Goal: Obtain resource: Download file/media

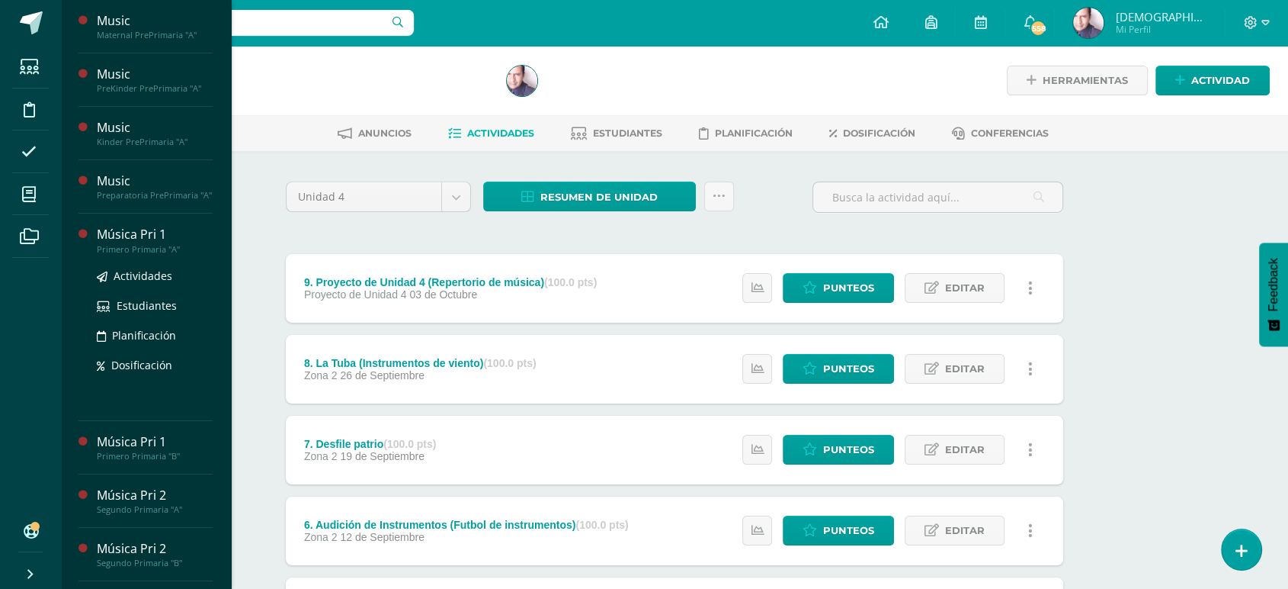
click at [131, 243] on div "Música Pri 1" at bounding box center [155, 235] width 116 height 18
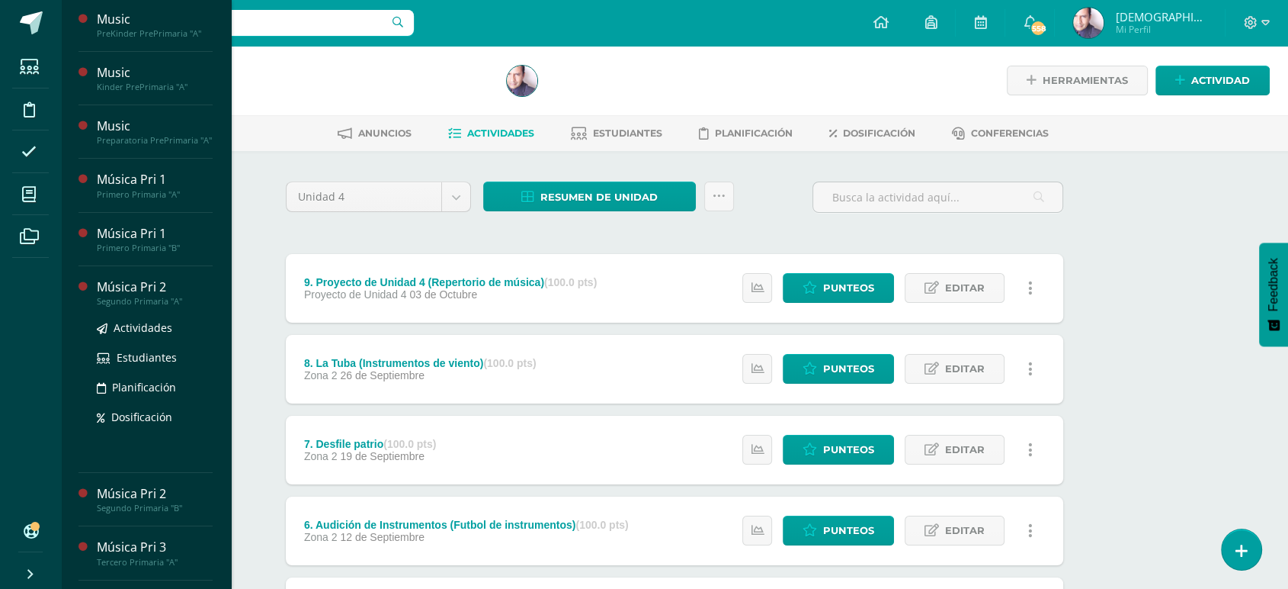
scroll to position [85, 0]
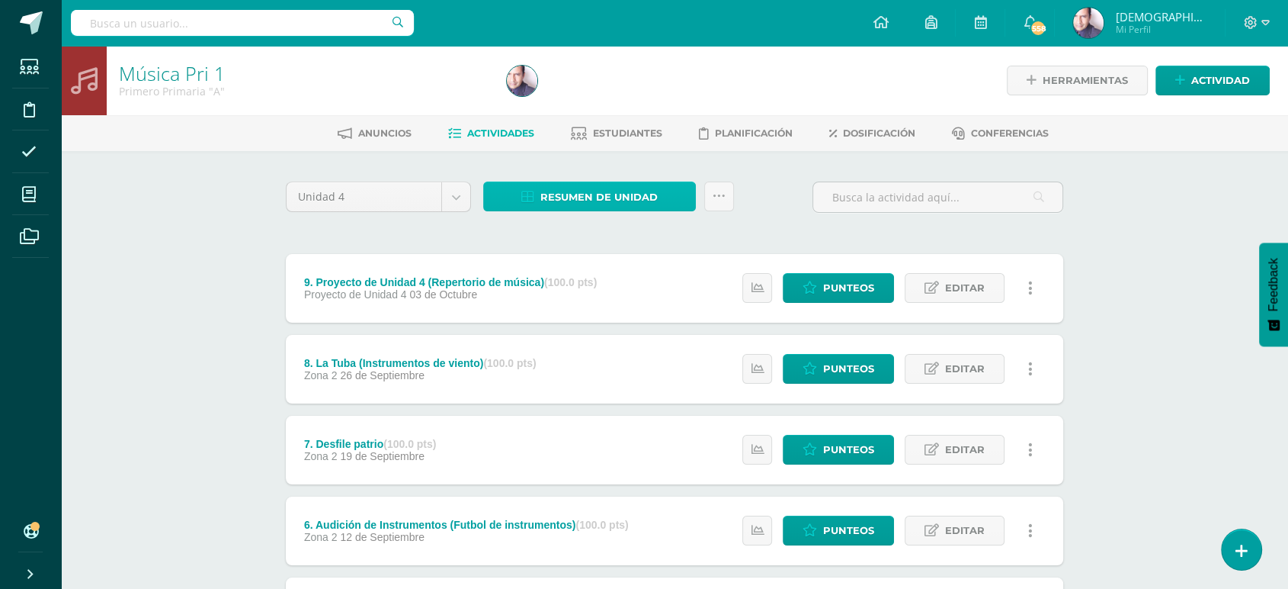
click at [610, 191] on span "Resumen de unidad" at bounding box center [599, 197] width 117 height 28
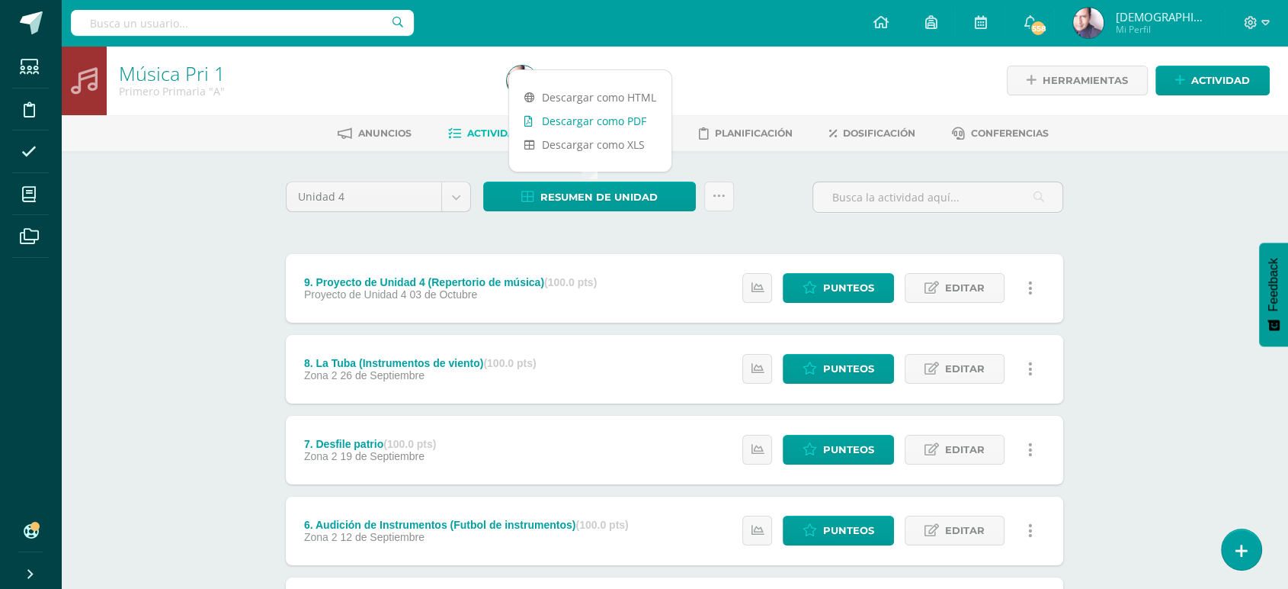
click at [598, 120] on link "Descargar como PDF" at bounding box center [590, 121] width 162 height 24
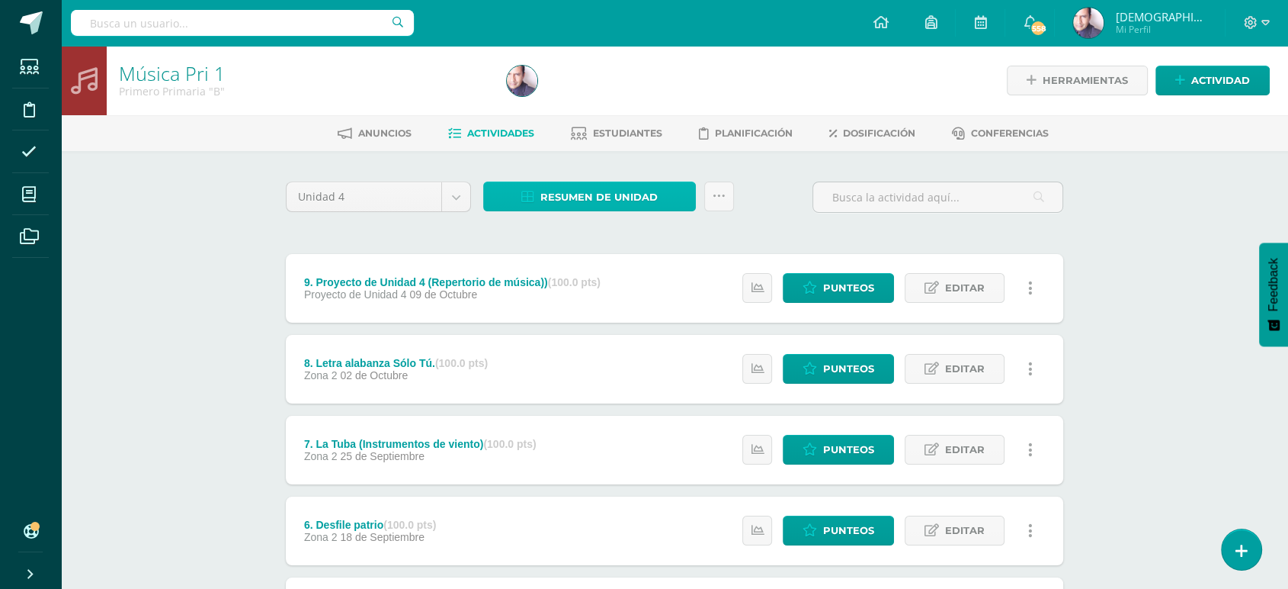
click at [610, 194] on span "Resumen de unidad" at bounding box center [599, 197] width 117 height 28
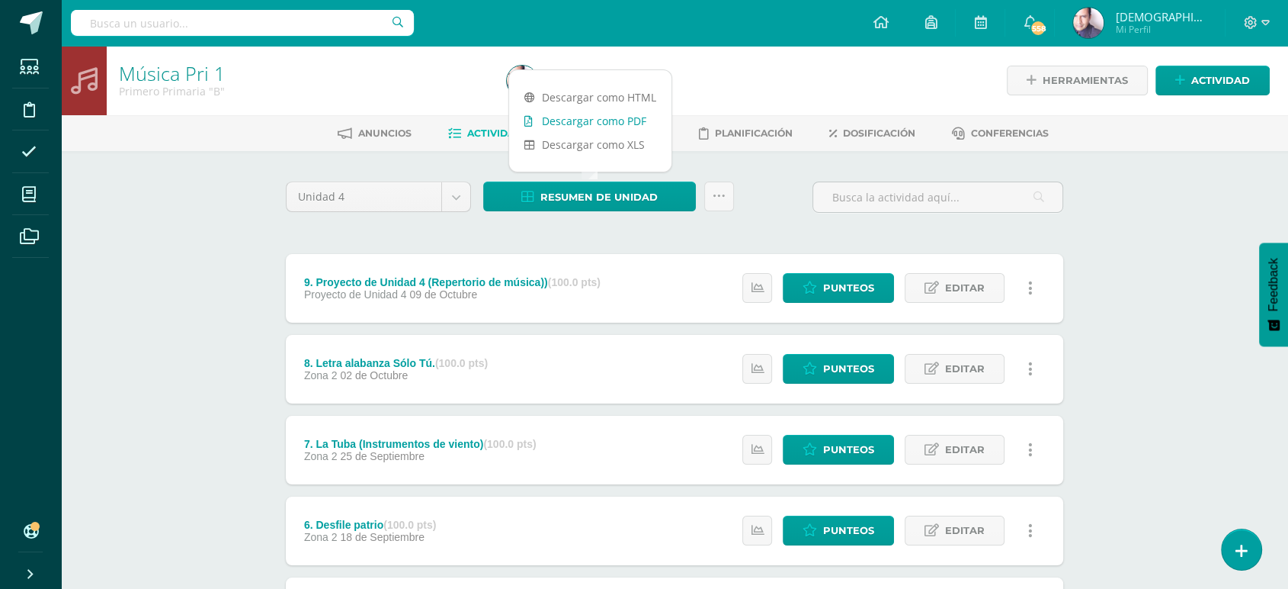
click at [595, 122] on link "Descargar como PDF" at bounding box center [590, 121] width 162 height 24
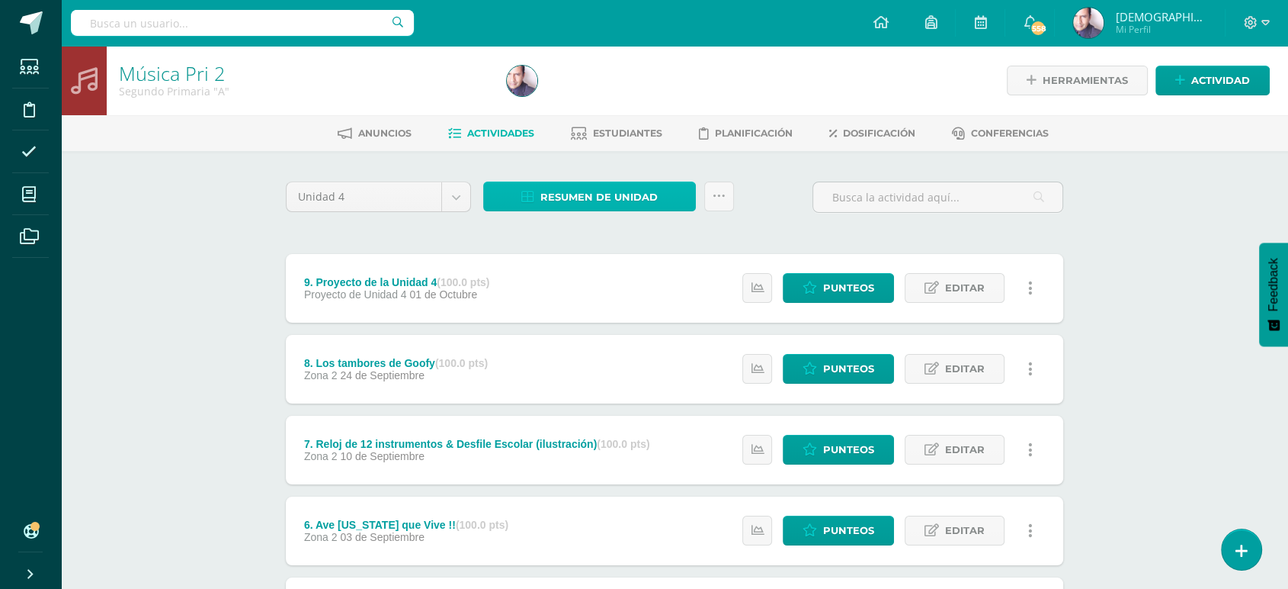
click at [593, 196] on span "Resumen de unidad" at bounding box center [599, 197] width 117 height 28
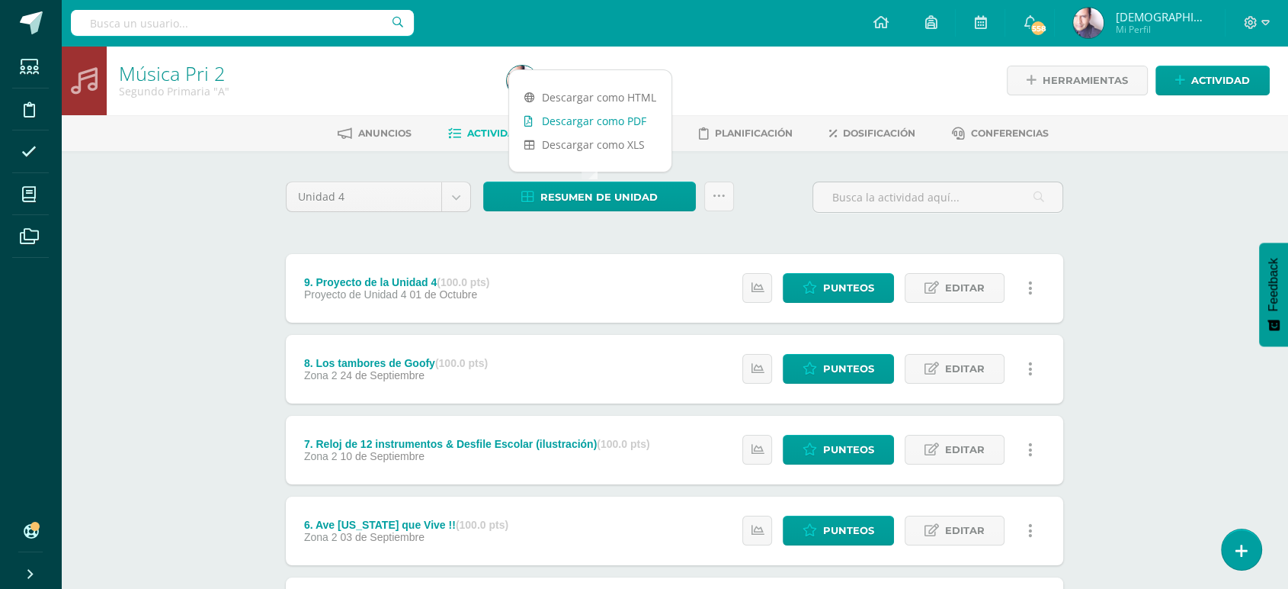
click at [598, 124] on link "Descargar como PDF" at bounding box center [590, 121] width 162 height 24
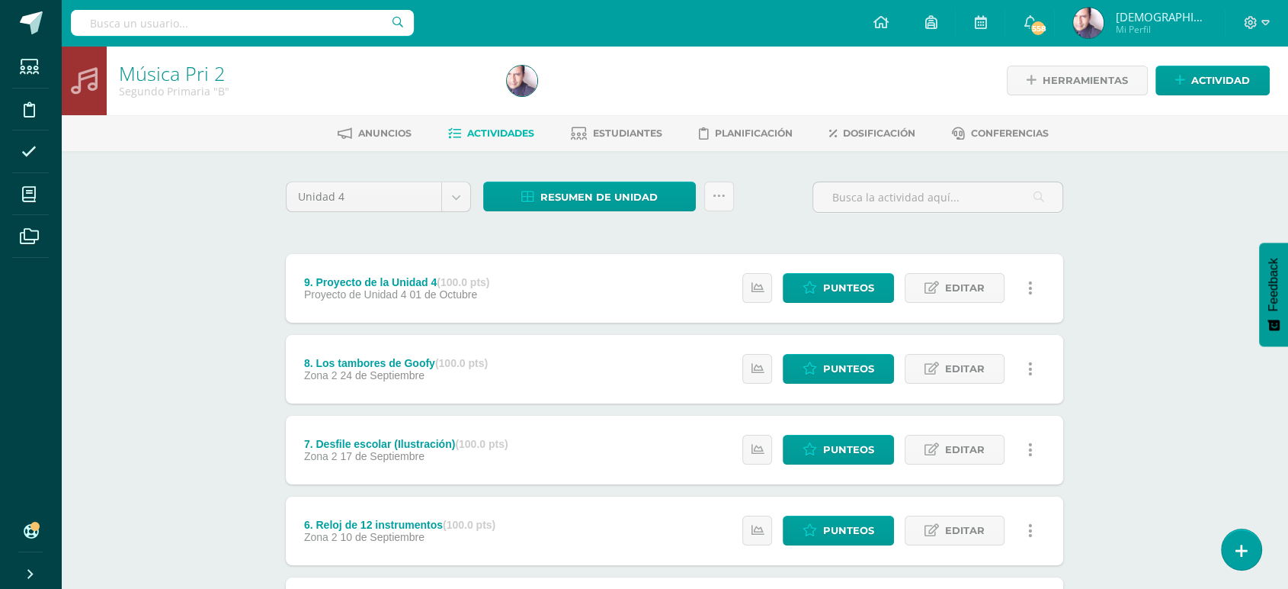
click at [204, 256] on div "Música Pri 2 Segundo Primaria "B" Herramientas Detalle de asistencias Actividad…" at bounding box center [674, 558] width 1227 height 1025
click at [598, 196] on span "Resumen de unidad" at bounding box center [599, 197] width 117 height 28
click at [592, 121] on link "Descargar como PDF" at bounding box center [590, 121] width 162 height 24
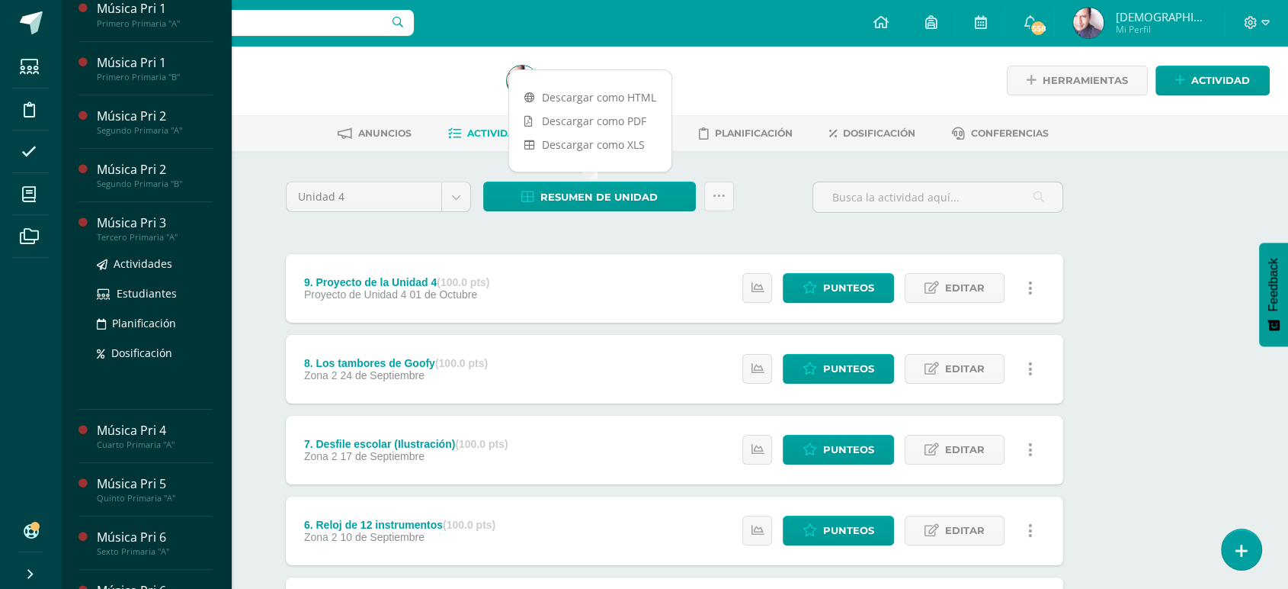
scroll to position [254, 0]
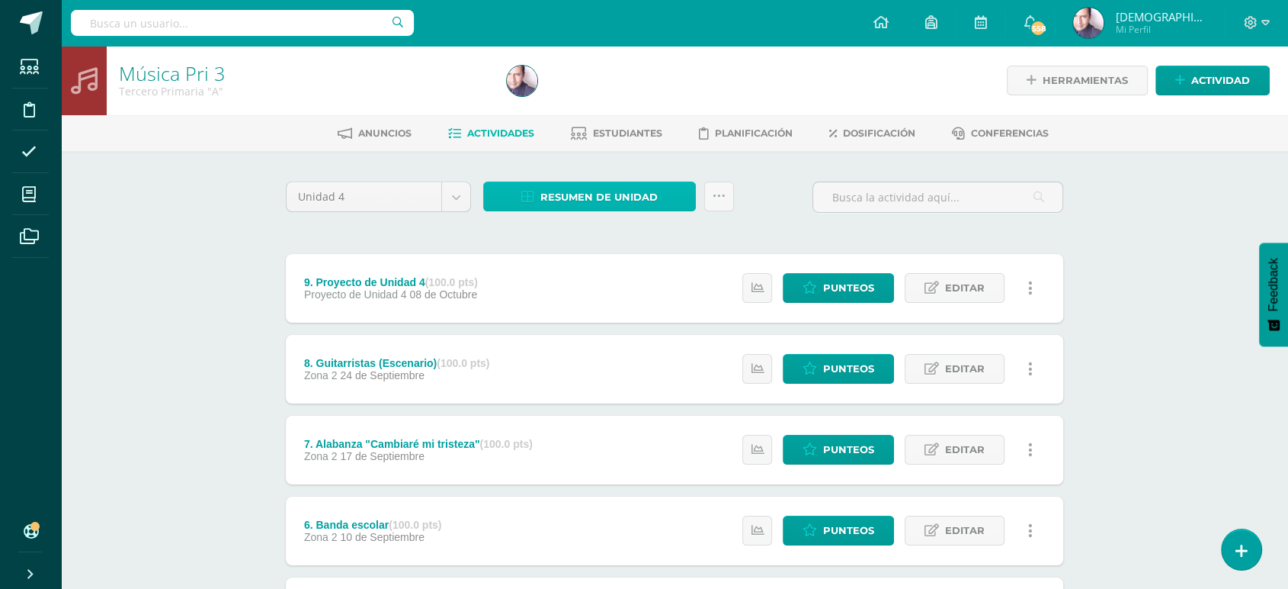
click at [600, 195] on span "Resumen de unidad" at bounding box center [599, 197] width 117 height 28
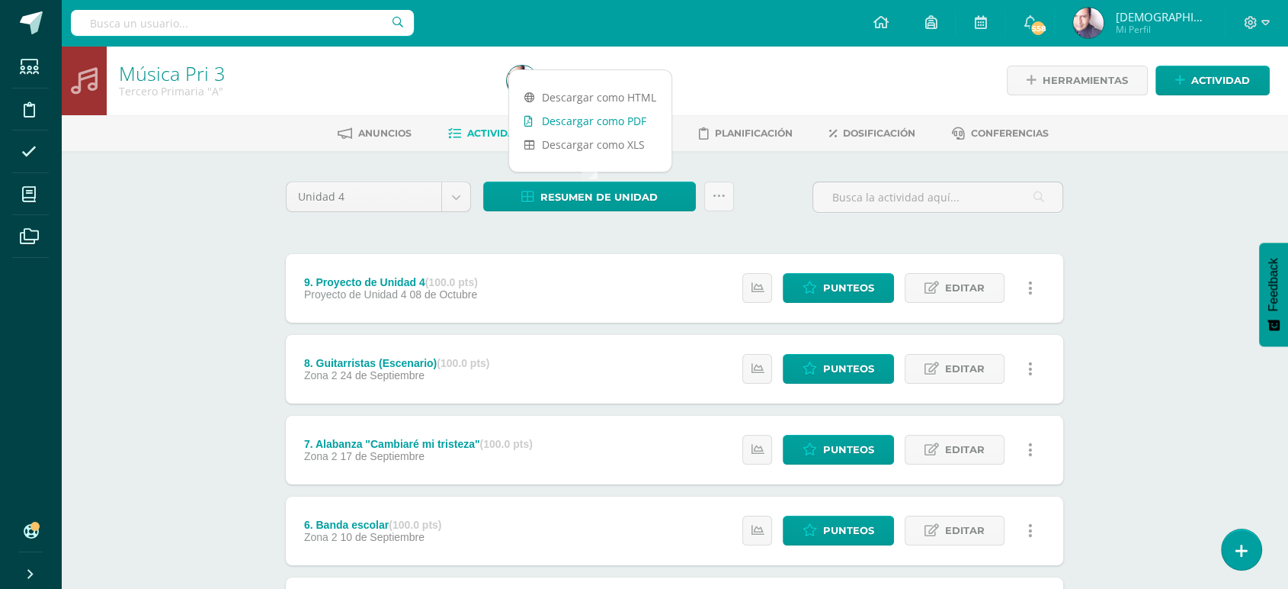
click at [601, 120] on link "Descargar como PDF" at bounding box center [590, 121] width 162 height 24
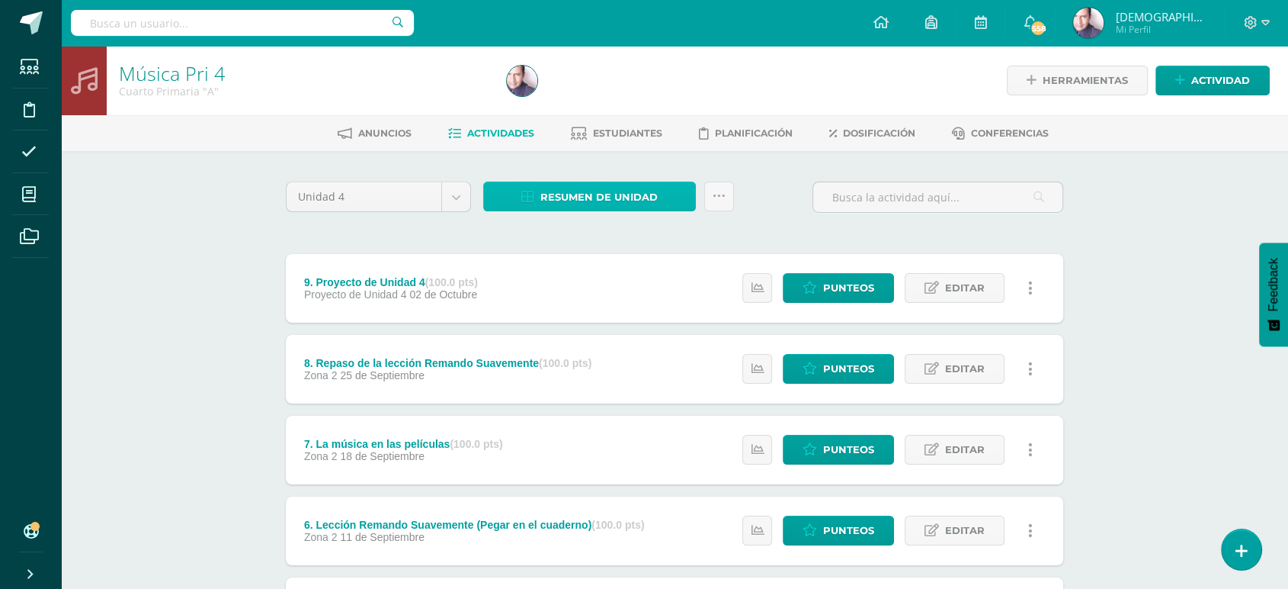
click at [586, 193] on span "Resumen de unidad" at bounding box center [599, 197] width 117 height 28
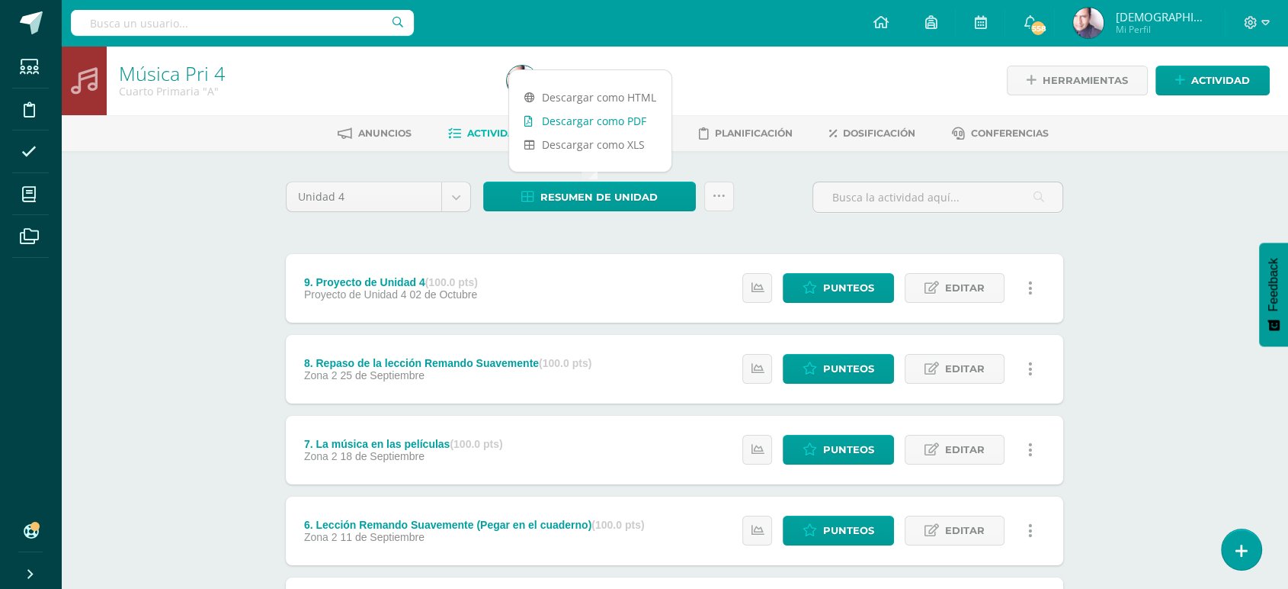
click at [594, 120] on link "Descargar como PDF" at bounding box center [590, 121] width 162 height 24
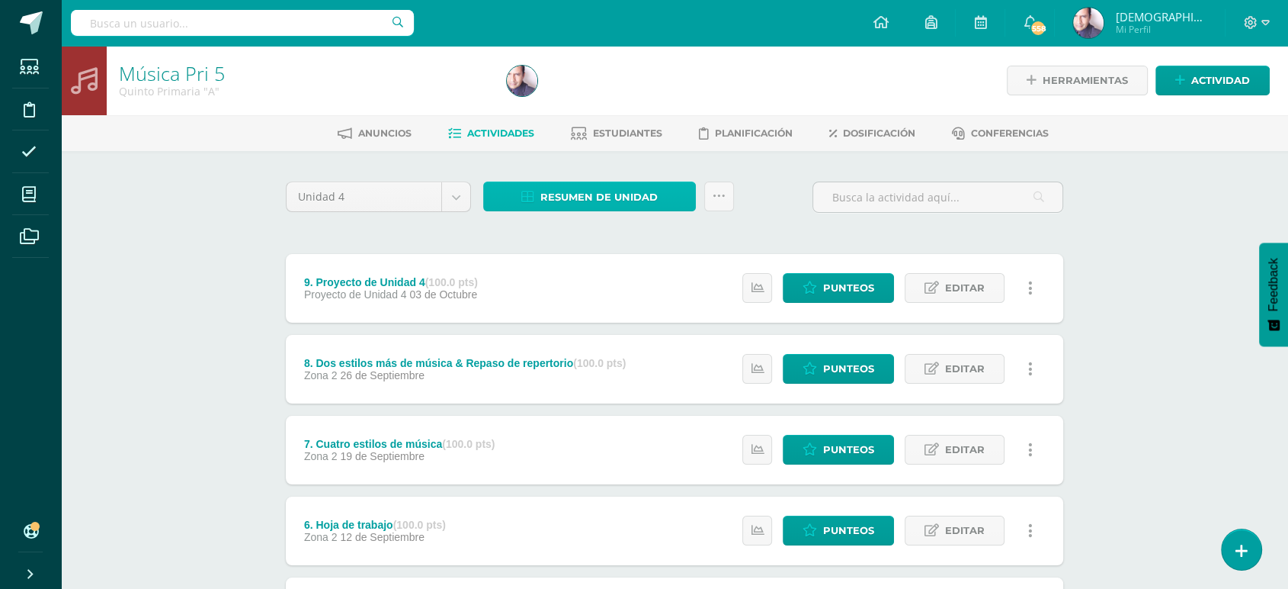
click at [595, 194] on span "Resumen de unidad" at bounding box center [599, 197] width 117 height 28
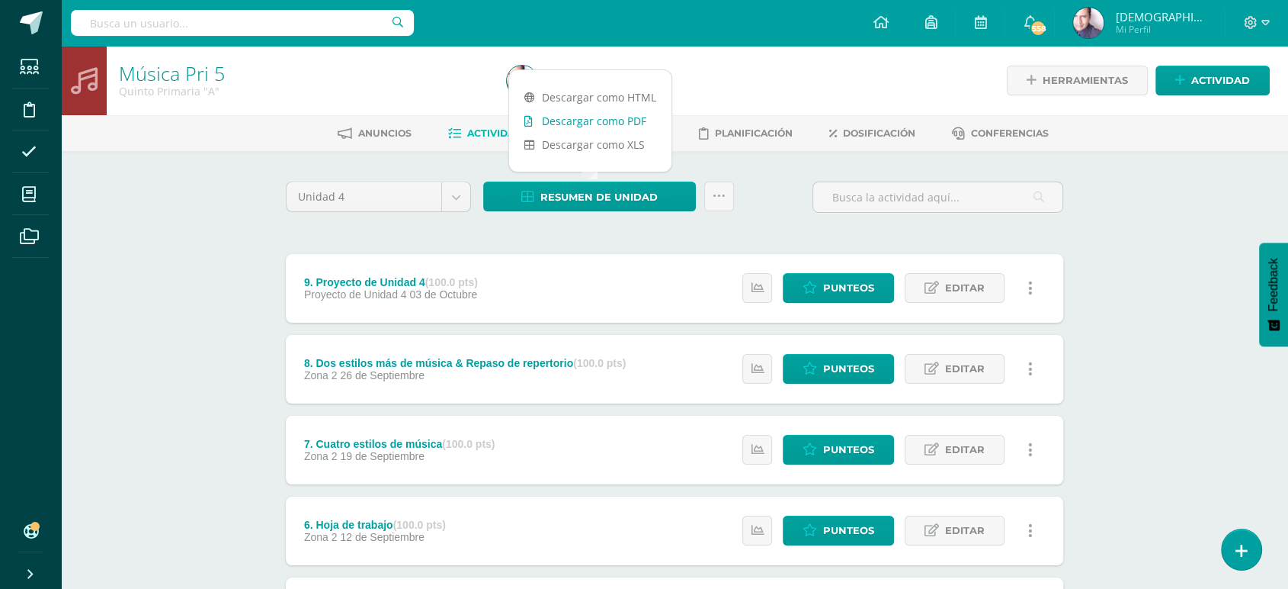
click at [598, 118] on link "Descargar como PDF" at bounding box center [590, 121] width 162 height 24
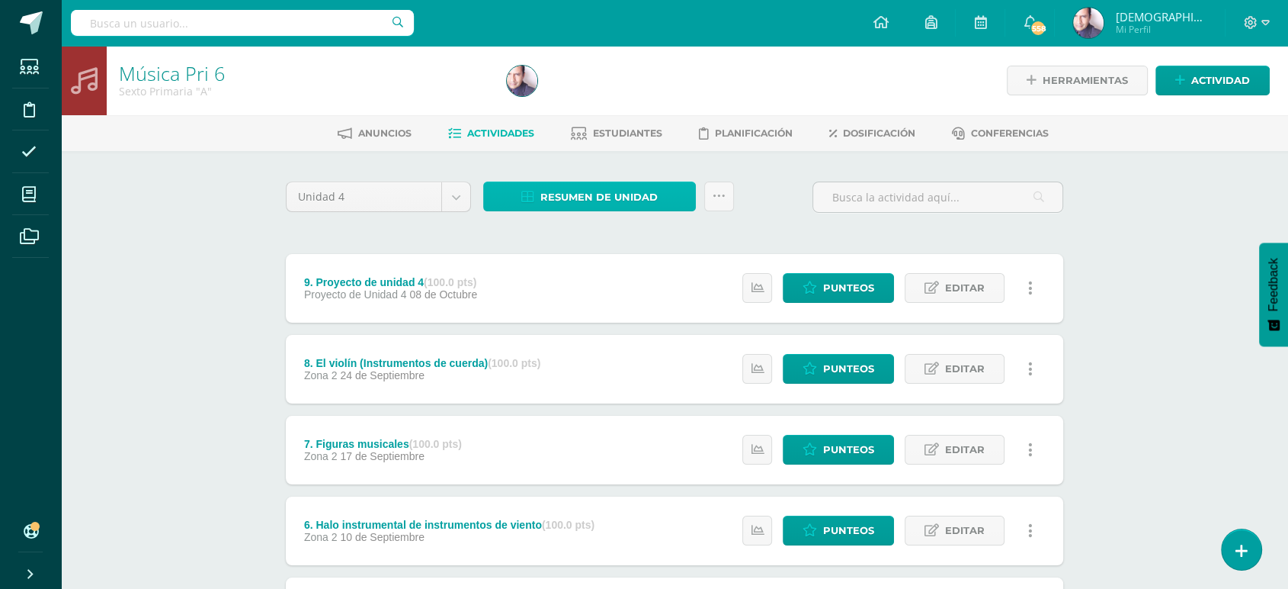
click at [588, 194] on span "Resumen de unidad" at bounding box center [599, 197] width 117 height 28
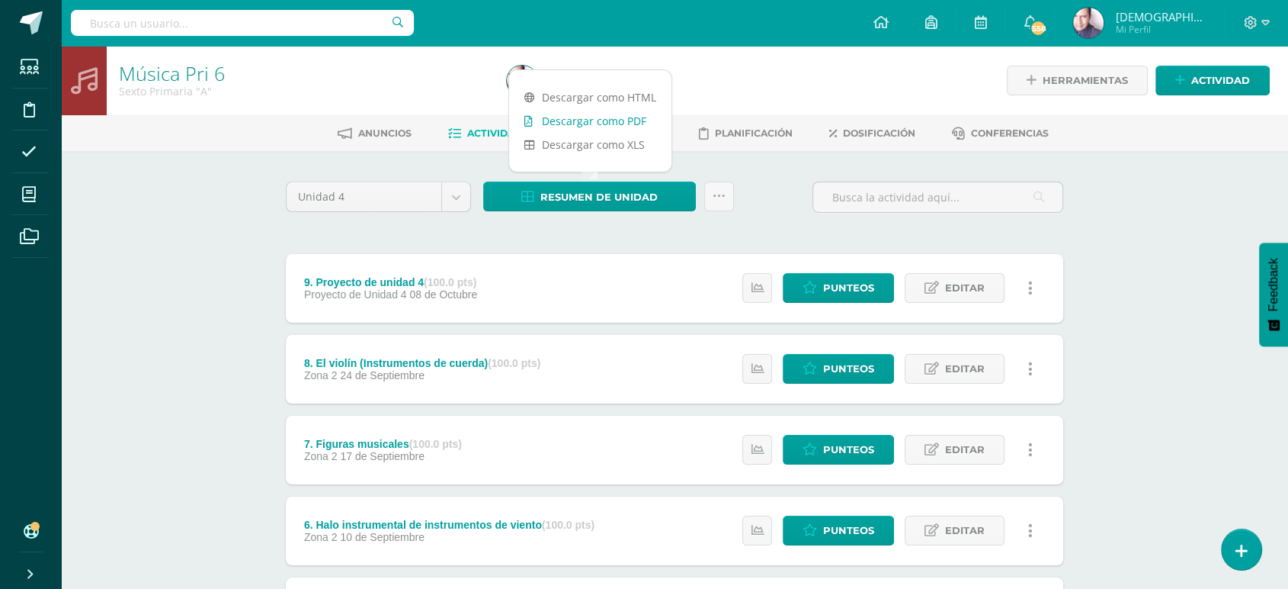
click at [602, 119] on link "Descargar como PDF" at bounding box center [590, 121] width 162 height 24
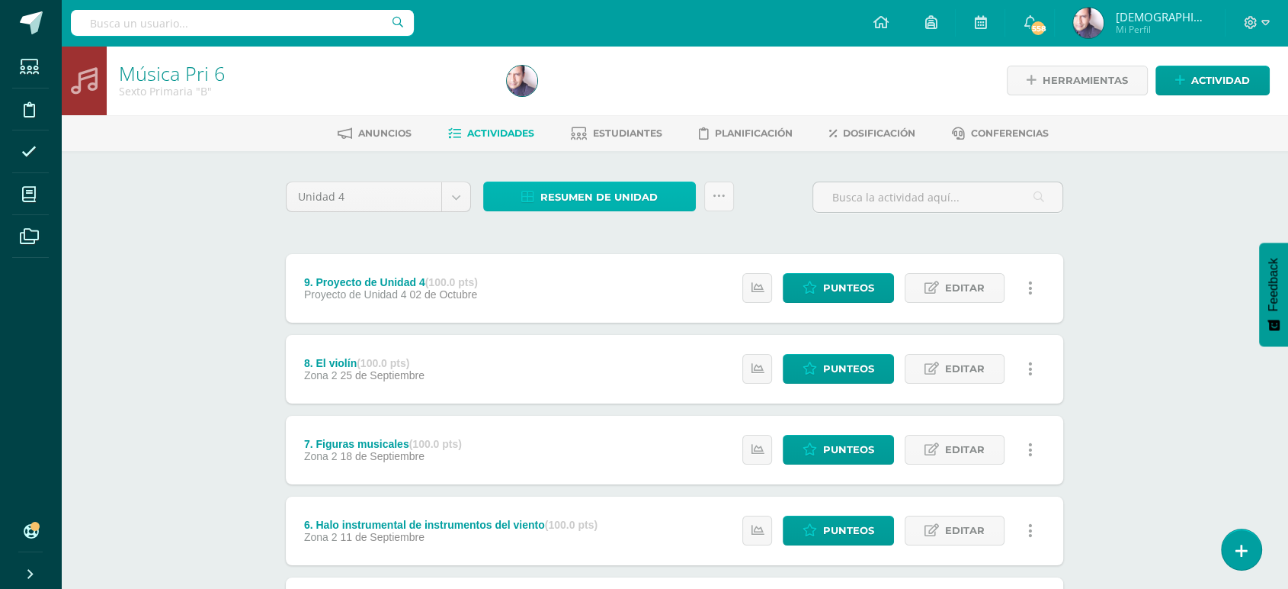
click at [602, 195] on span "Resumen de unidad" at bounding box center [599, 197] width 117 height 28
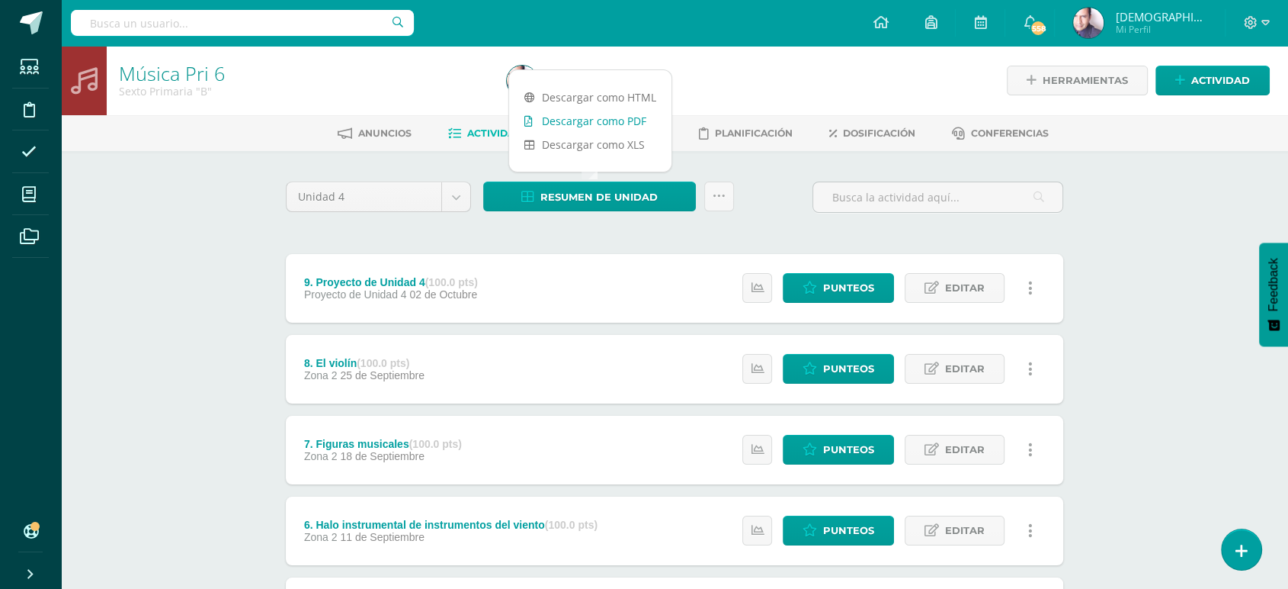
click at [613, 119] on link "Descargar como PDF" at bounding box center [590, 121] width 162 height 24
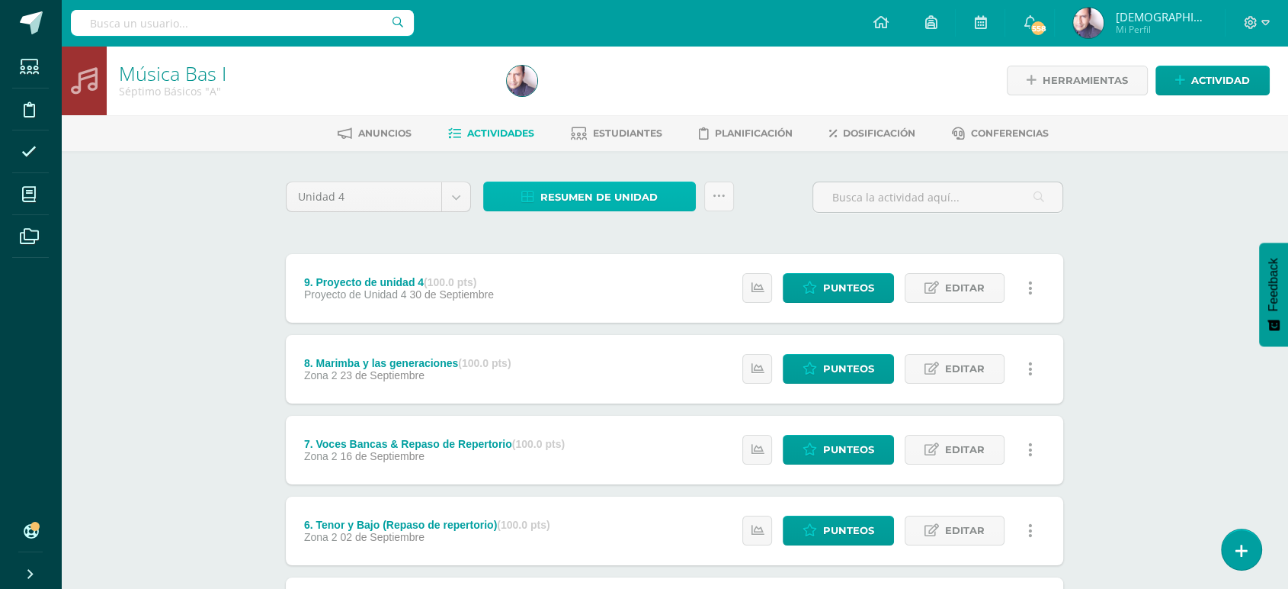
click at [600, 195] on span "Resumen de unidad" at bounding box center [599, 197] width 117 height 28
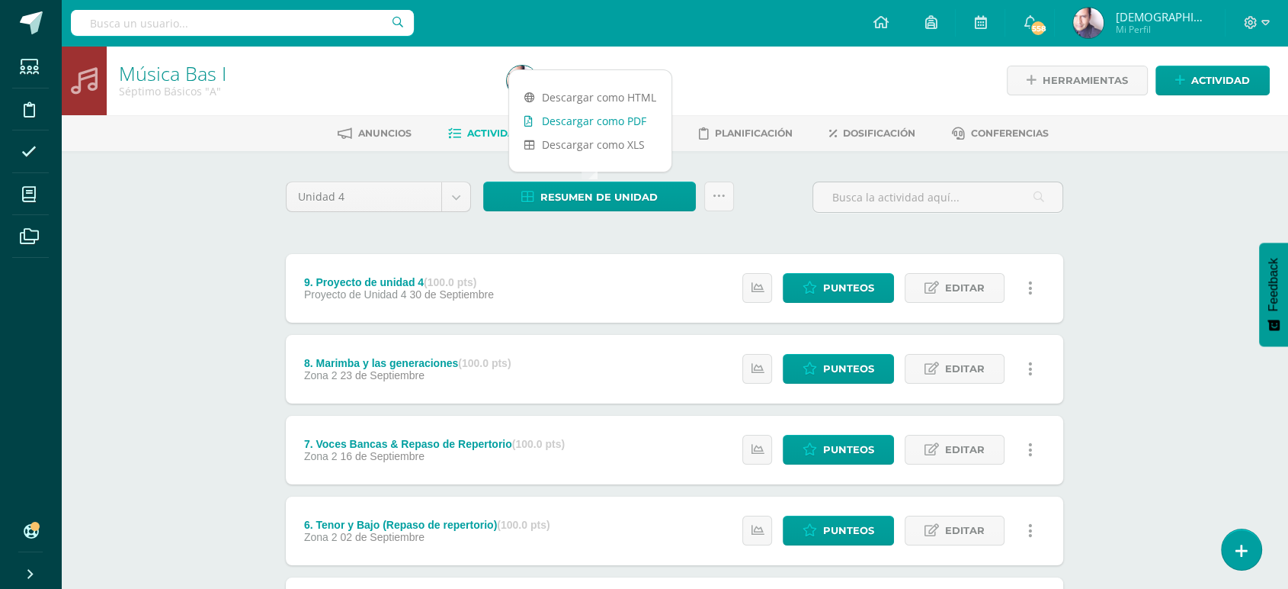
click at [605, 120] on link "Descargar como PDF" at bounding box center [590, 121] width 162 height 24
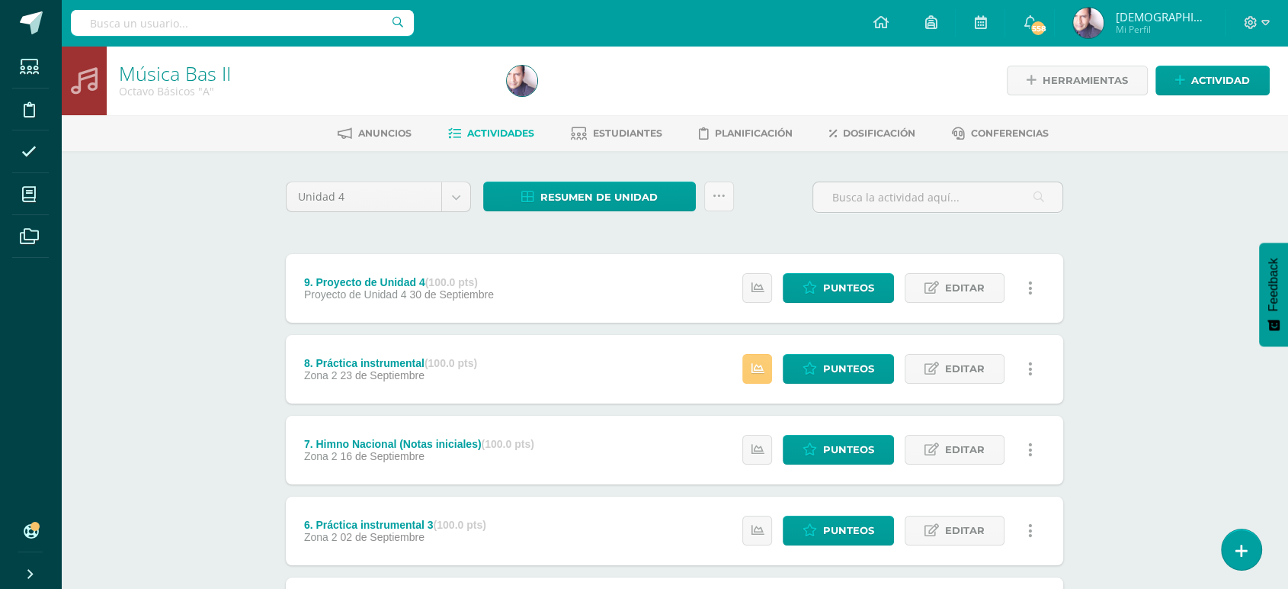
click at [211, 299] on div "Música Bas II Octavo Básicos "A" Herramientas Detalle de asistencias Actividad …" at bounding box center [674, 558] width 1227 height 1025
click at [618, 195] on span "Resumen de unidad" at bounding box center [599, 197] width 117 height 28
click at [615, 118] on link "Descargar como PDF" at bounding box center [590, 121] width 162 height 24
click at [760, 370] on icon at bounding box center [757, 368] width 13 height 13
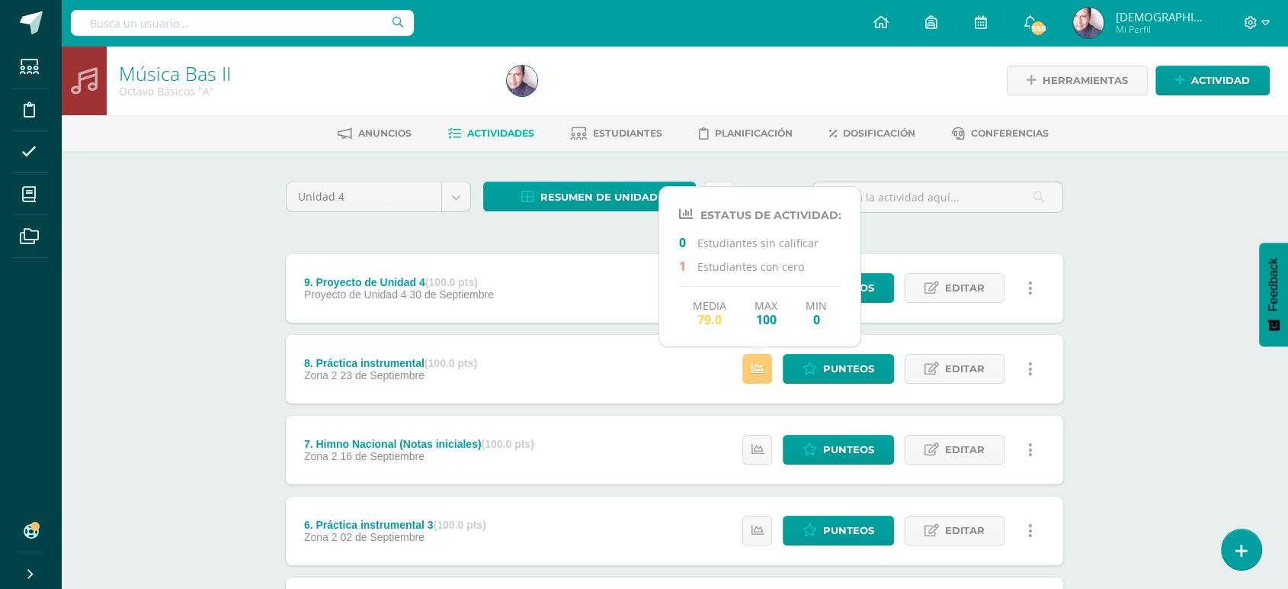
click at [191, 285] on div "Música Bas II Octavo Básicos "A" Herramientas Detalle de asistencias Actividad …" at bounding box center [674, 558] width 1227 height 1025
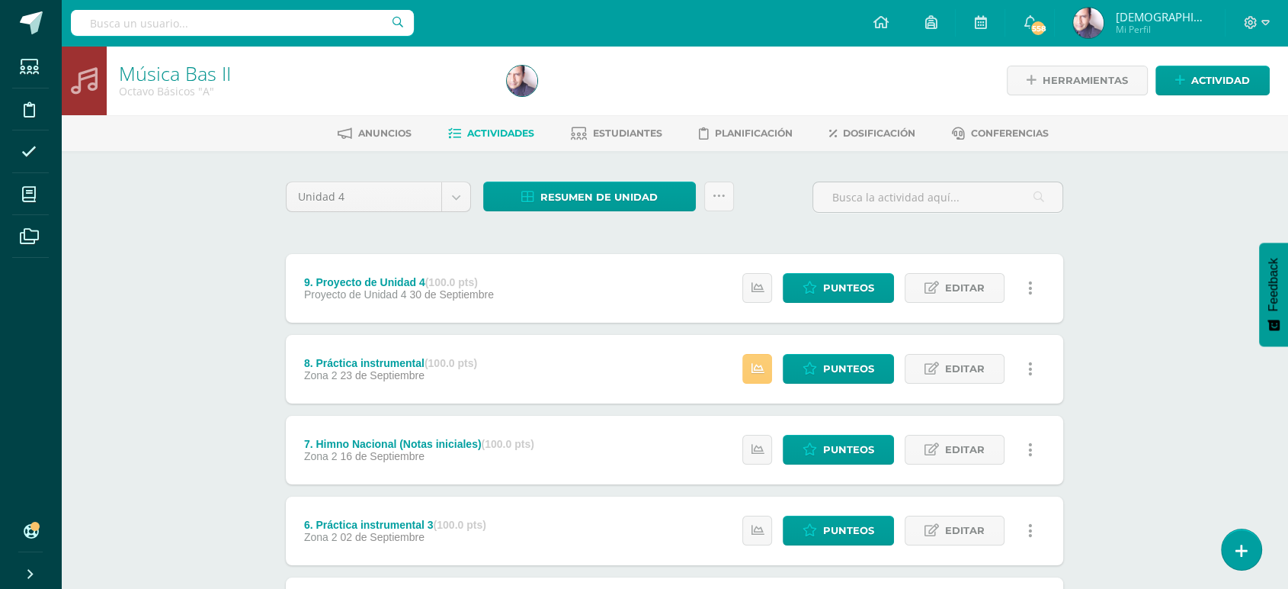
click at [166, 264] on div "Música Bas II Octavo Básicos "A" Herramientas Detalle de asistencias Actividad …" at bounding box center [674, 558] width 1227 height 1025
click at [839, 371] on span "Punteos" at bounding box center [848, 369] width 51 height 28
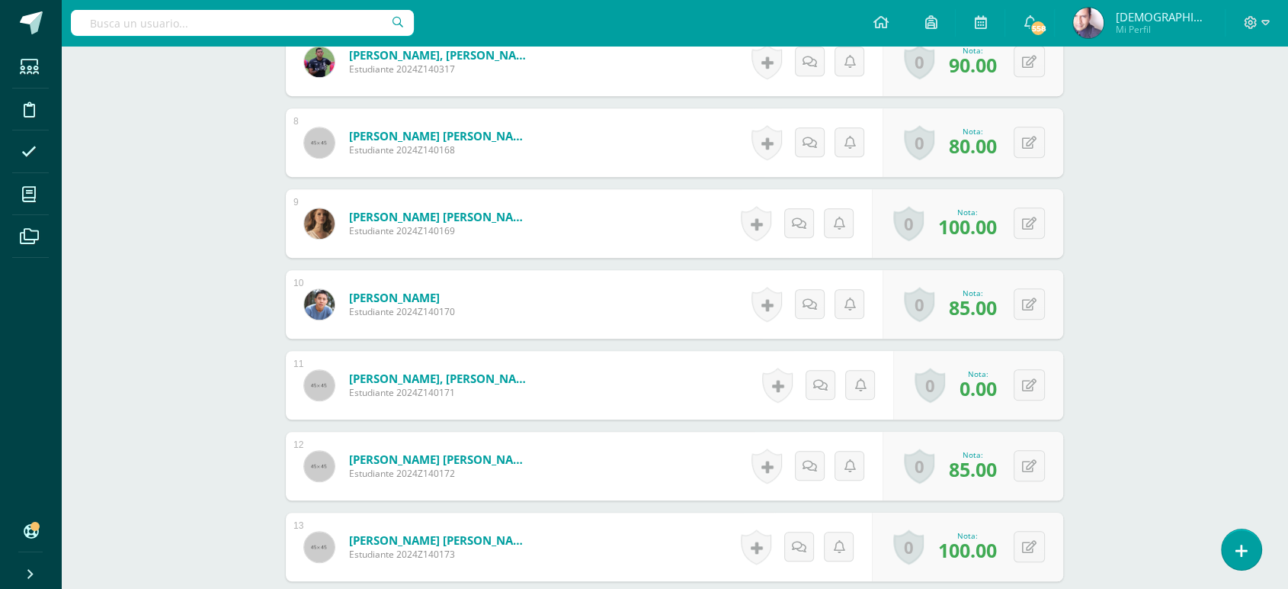
scroll to position [1016, 0]
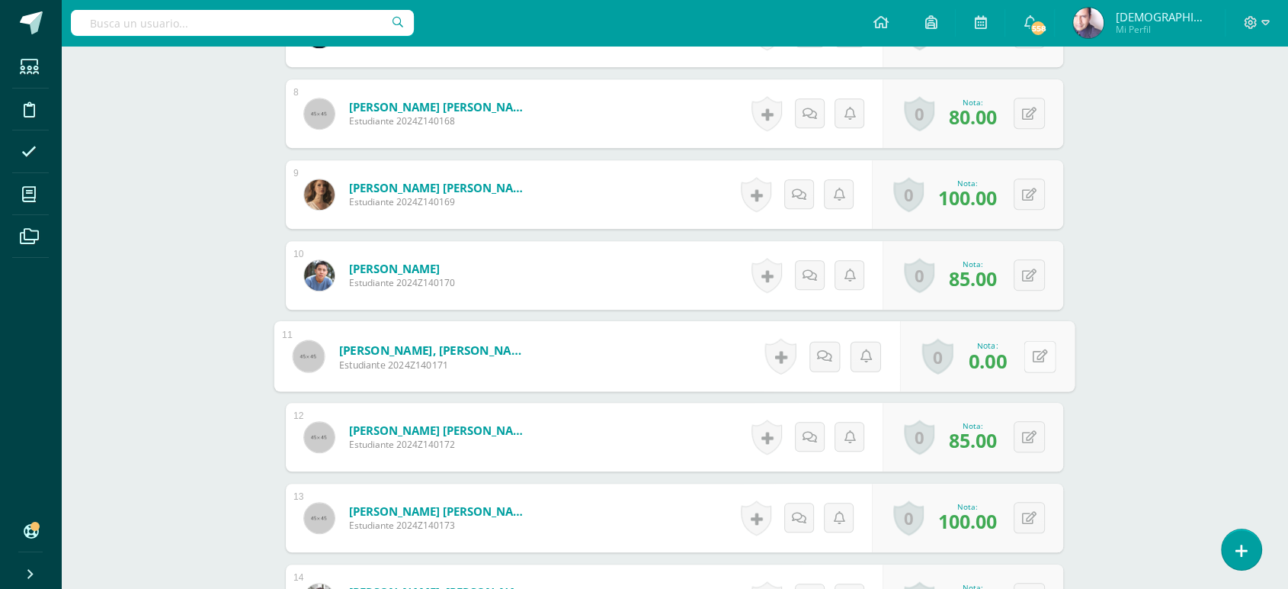
click at [1031, 355] on button at bounding box center [1040, 356] width 32 height 32
type input "60"
click at [195, 280] on div "Música Bas II Octavo Básicos "A" Herramientas Detalle de asistencias Actividad …" at bounding box center [674, 160] width 1227 height 2263
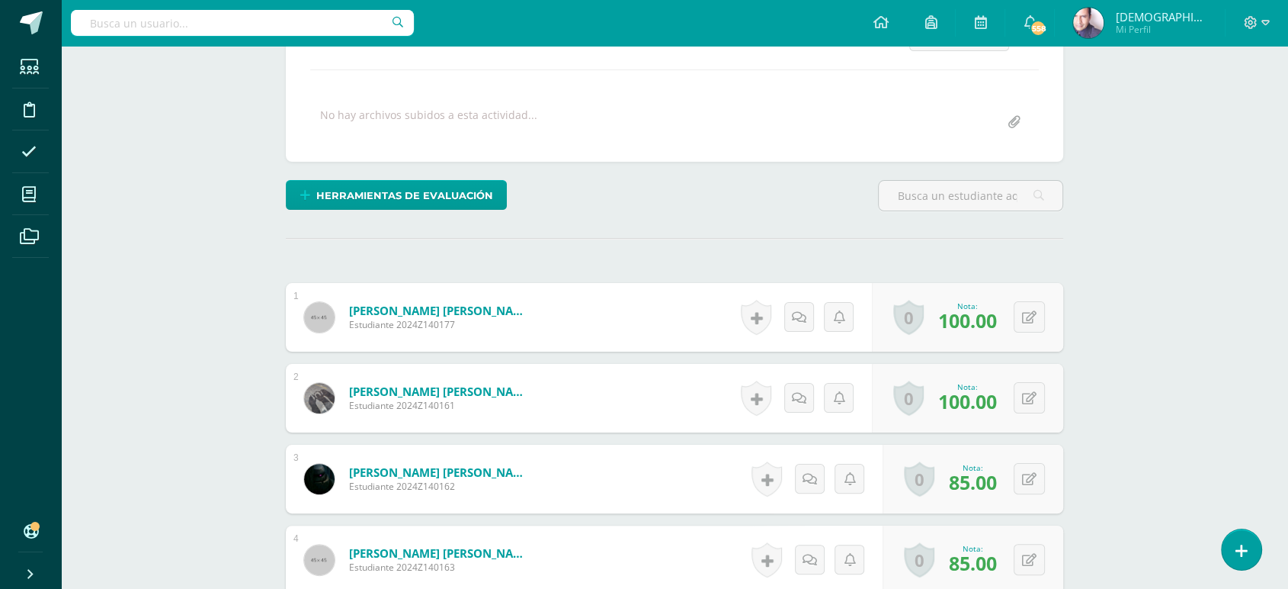
scroll to position [0, 0]
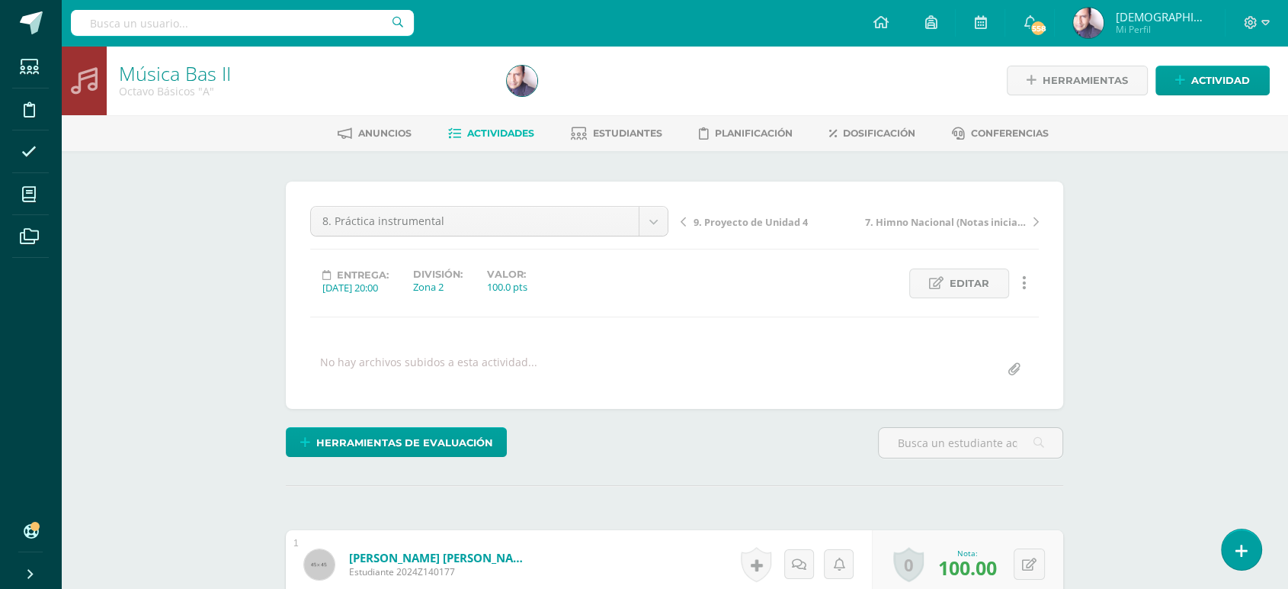
click at [494, 132] on span "Actividades" at bounding box center [500, 132] width 67 height 11
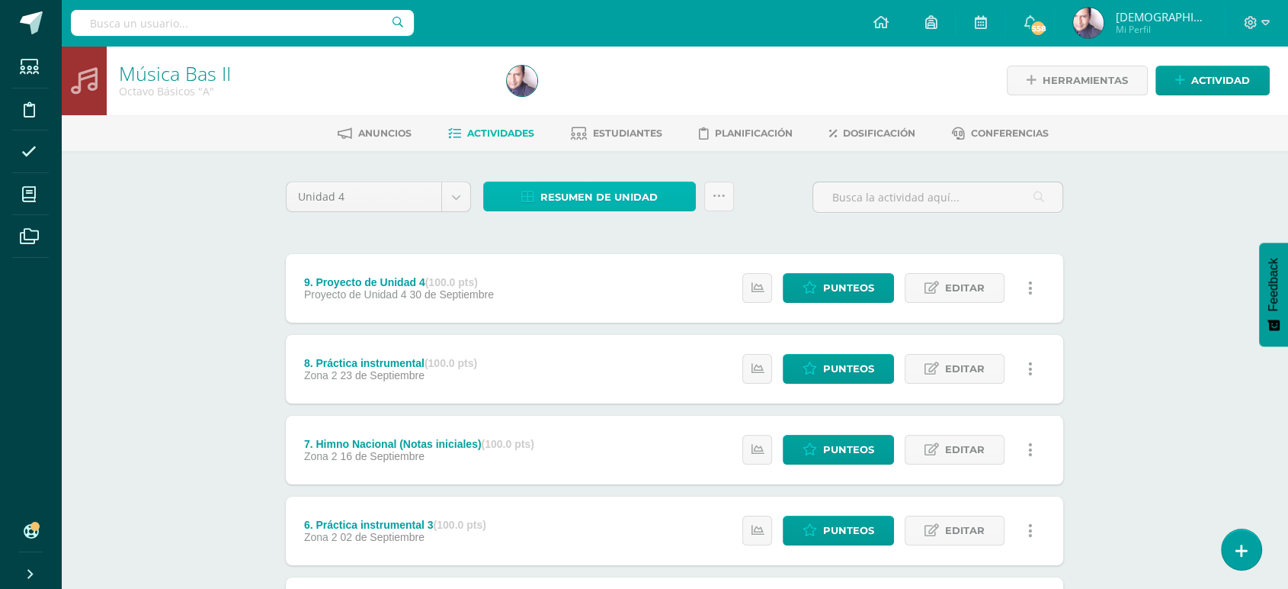
click at [595, 197] on span "Resumen de unidad" at bounding box center [599, 197] width 117 height 28
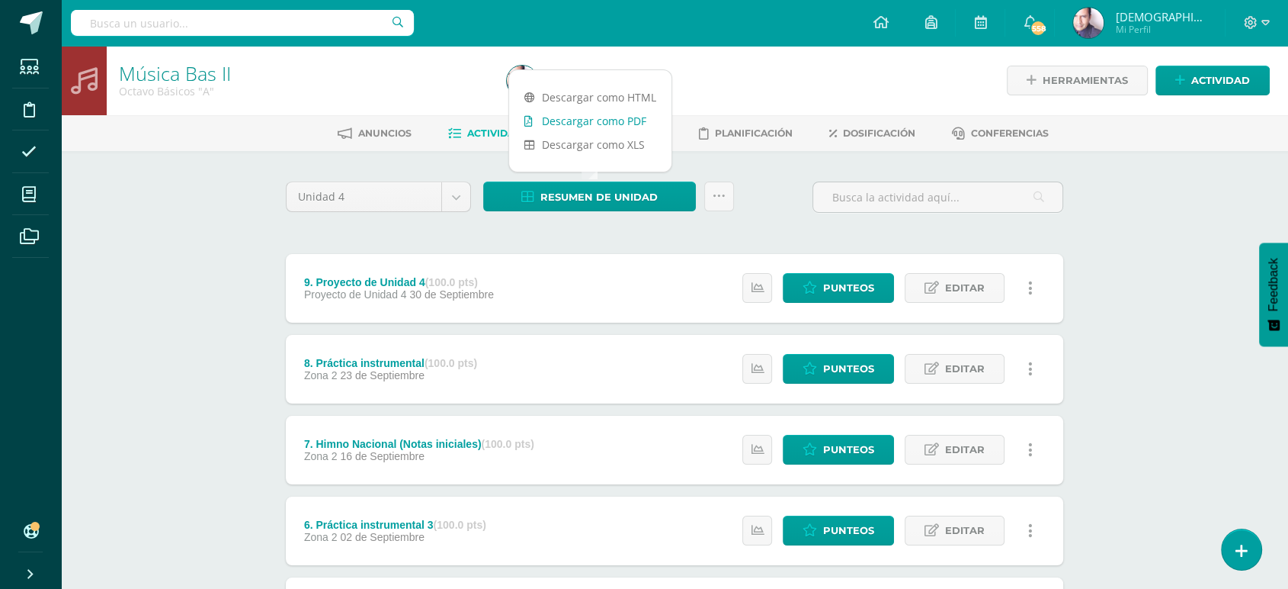
click at [591, 120] on link "Descargar como PDF" at bounding box center [590, 121] width 162 height 24
click at [181, 243] on div "Música Bas II Octavo Básicos "A" Herramientas Detalle de asistencias Actividad …" at bounding box center [674, 558] width 1227 height 1025
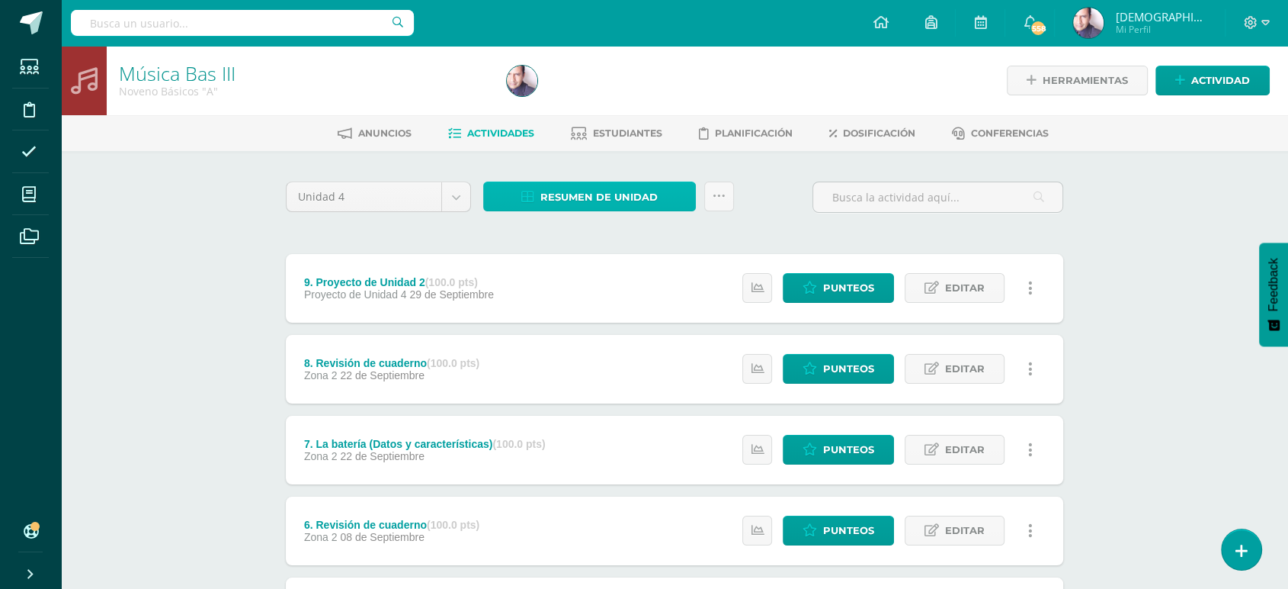
click at [616, 188] on span "Resumen de unidad" at bounding box center [599, 197] width 117 height 28
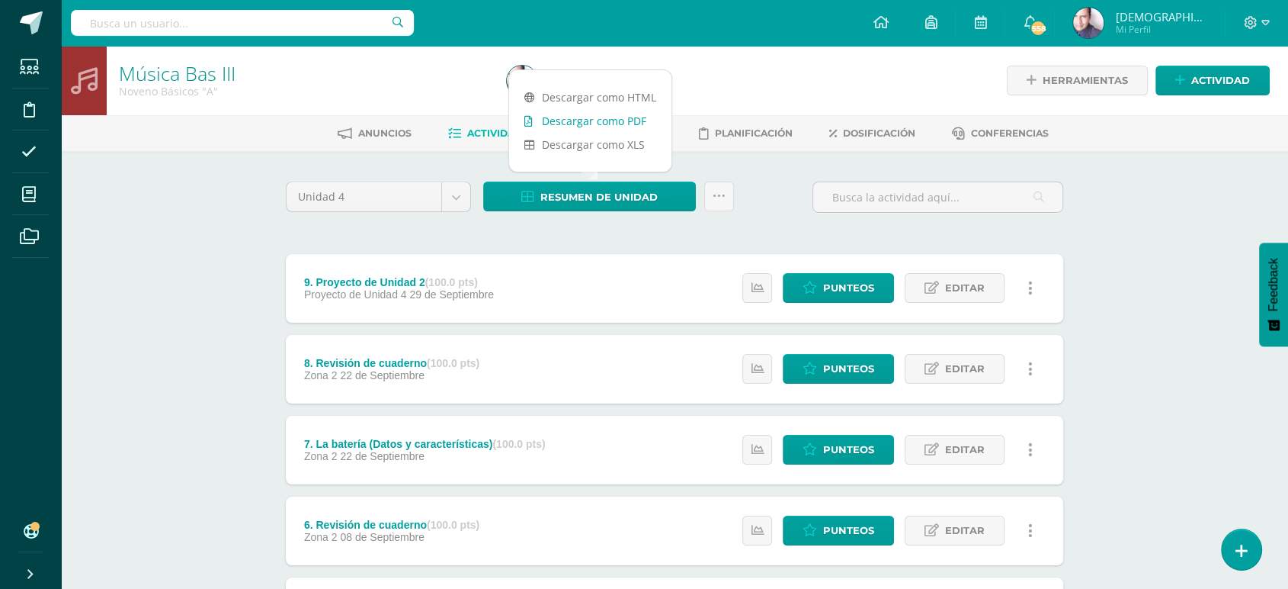
click at [623, 120] on link "Descargar como PDF" at bounding box center [590, 121] width 162 height 24
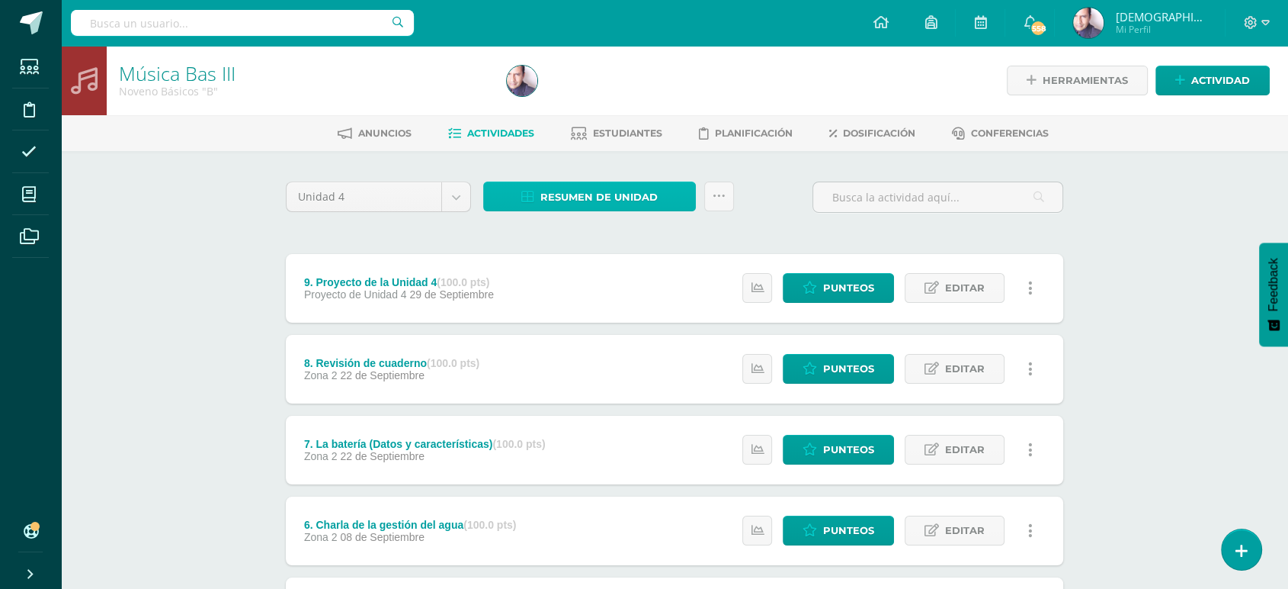
click at [613, 191] on span "Resumen de unidad" at bounding box center [599, 197] width 117 height 28
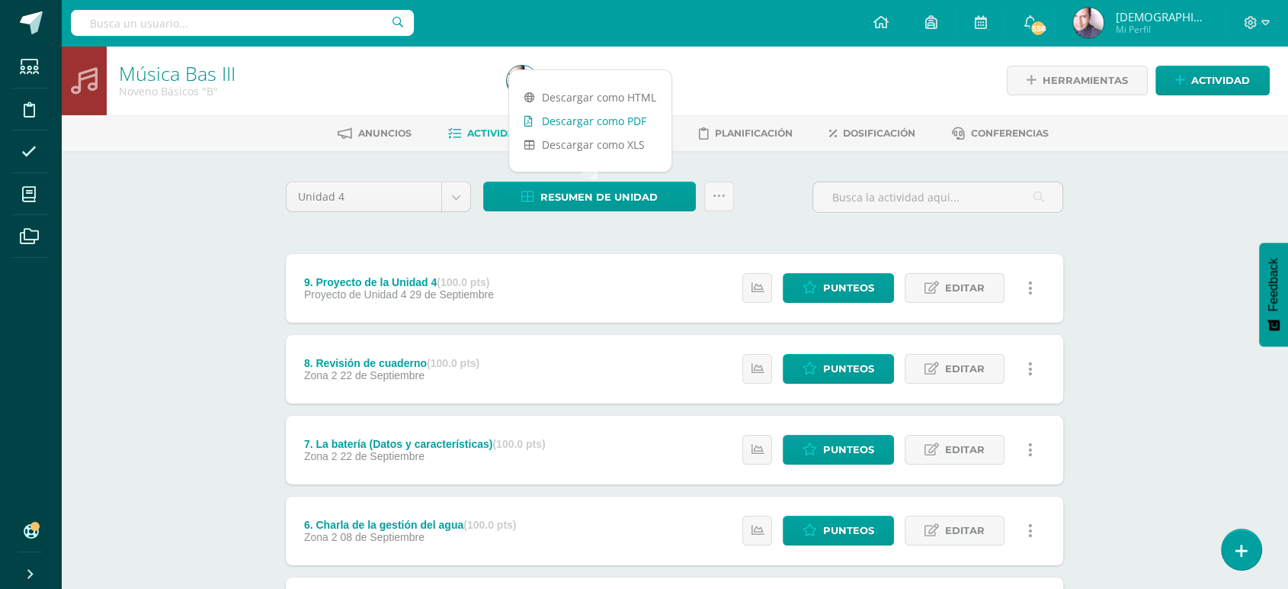
click at [611, 121] on link "Descargar como PDF" at bounding box center [590, 121] width 162 height 24
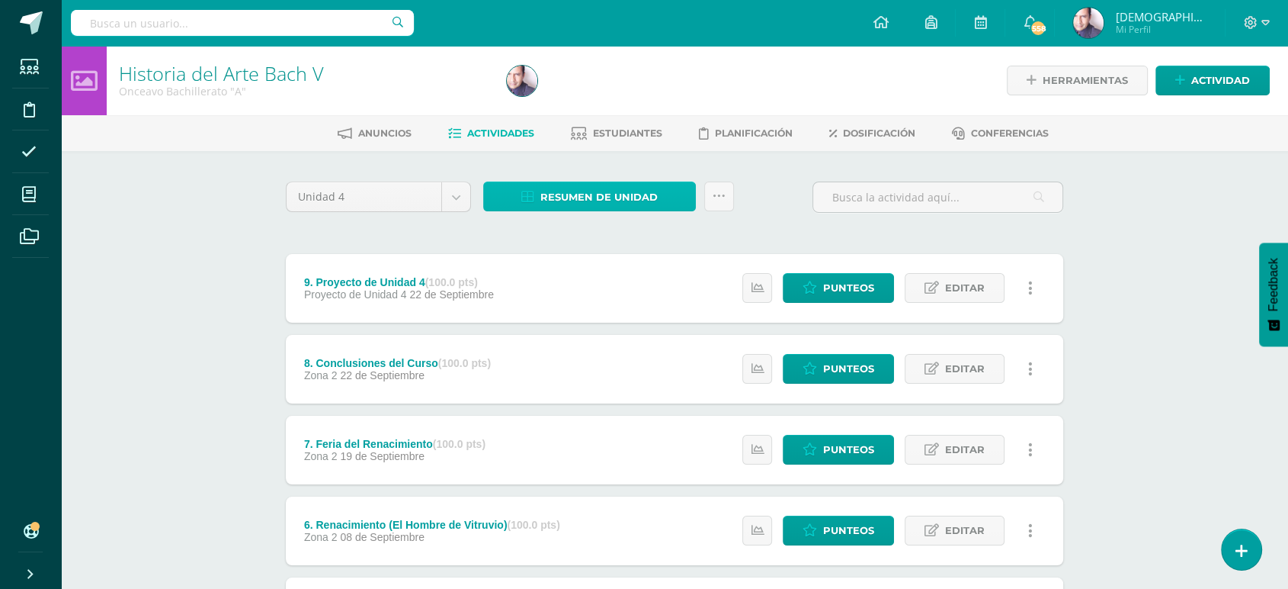
click at [592, 188] on span "Resumen de unidad" at bounding box center [599, 197] width 117 height 28
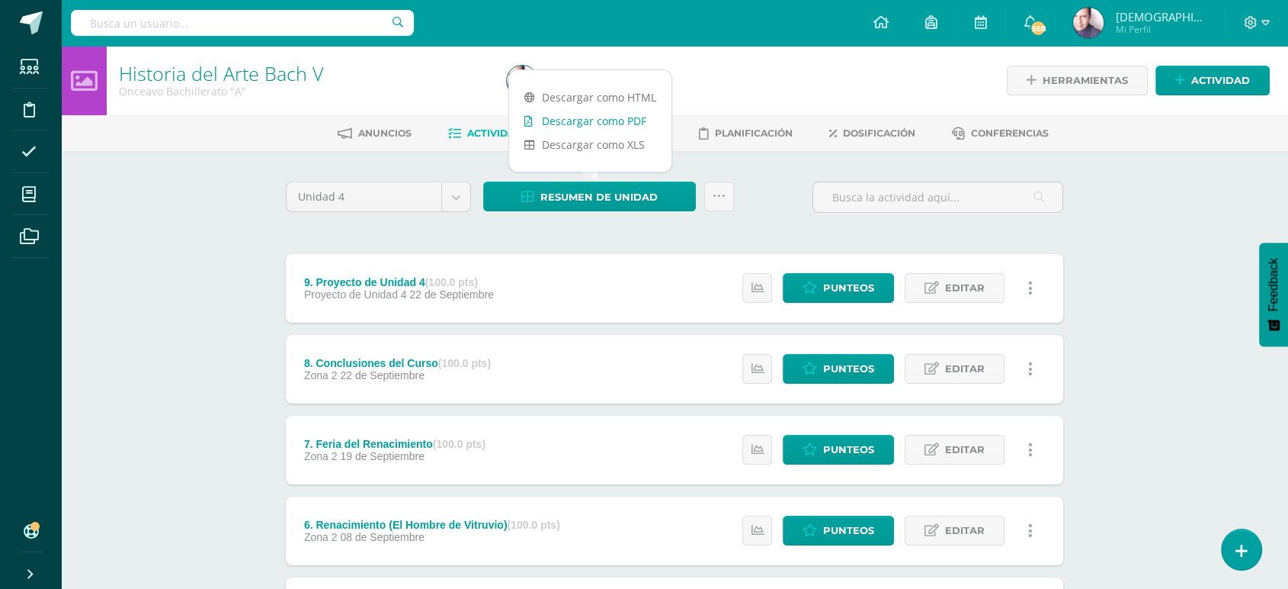
click at [577, 120] on link "Descargar como PDF" at bounding box center [590, 121] width 162 height 24
